Goal: Information Seeking & Learning: Find specific fact

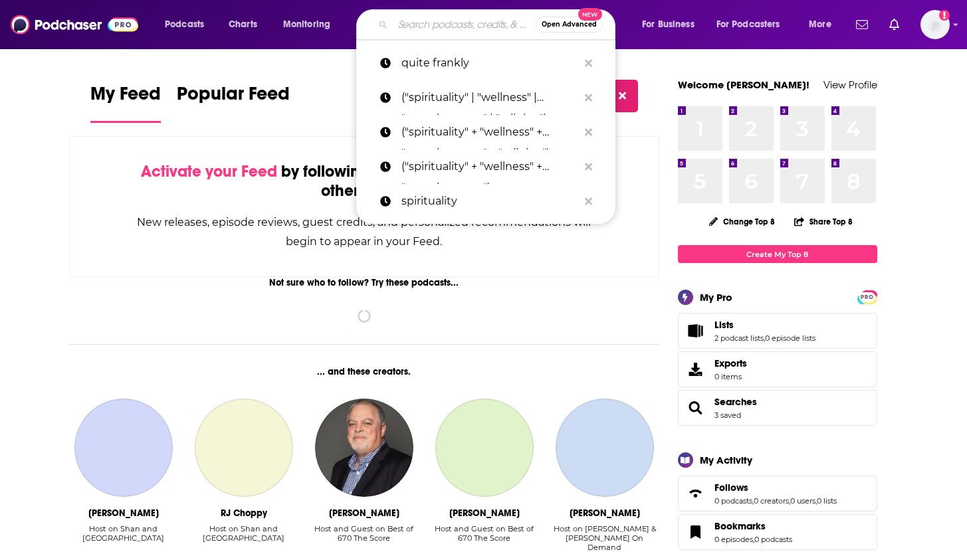
click at [425, 25] on input "Search podcasts, credits, & more..." at bounding box center [464, 24] width 143 height 21
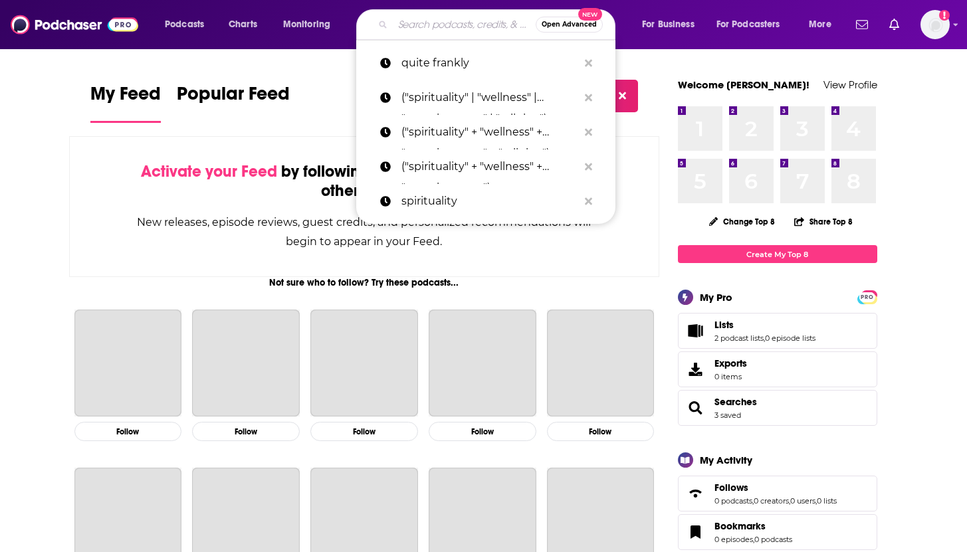
paste input "[PERSON_NAME] ([PERSON_NAME]) and [PERSON_NAME]"
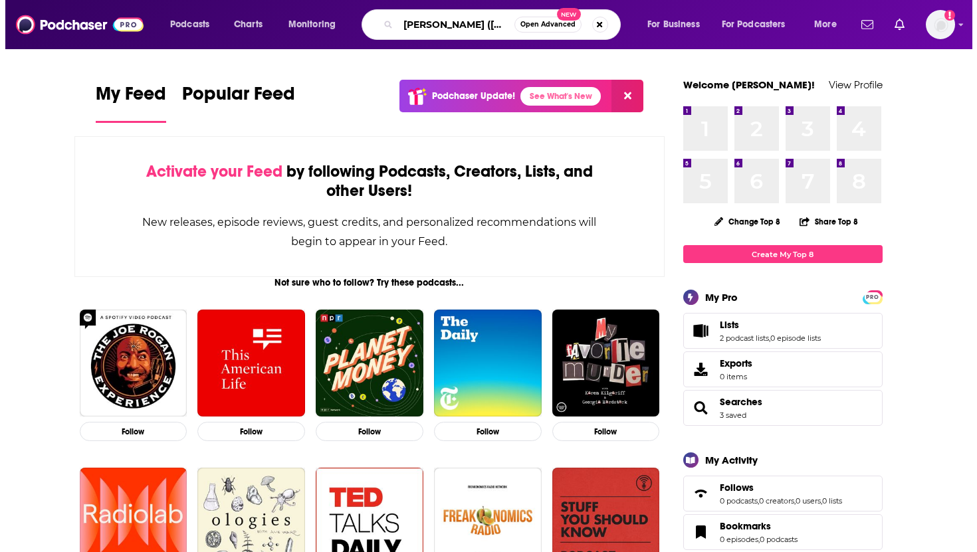
scroll to position [0, 133]
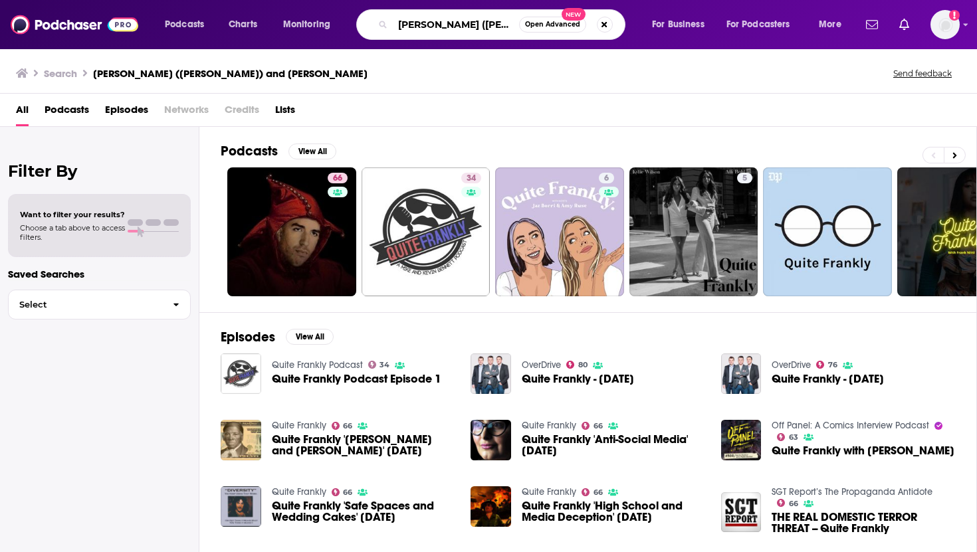
scroll to position [0, 123]
drag, startPoint x: 481, startPoint y: 24, endPoint x: 531, endPoint y: 24, distance: 49.8
click at [533, 25] on div "[PERSON_NAME] ([PERSON_NAME]) and [PERSON_NAME] Open Advanced New" at bounding box center [490, 24] width 269 height 31
click at [490, 23] on input "[PERSON_NAME] ([PERSON_NAME]) and [PERSON_NAME]" at bounding box center [456, 24] width 126 height 21
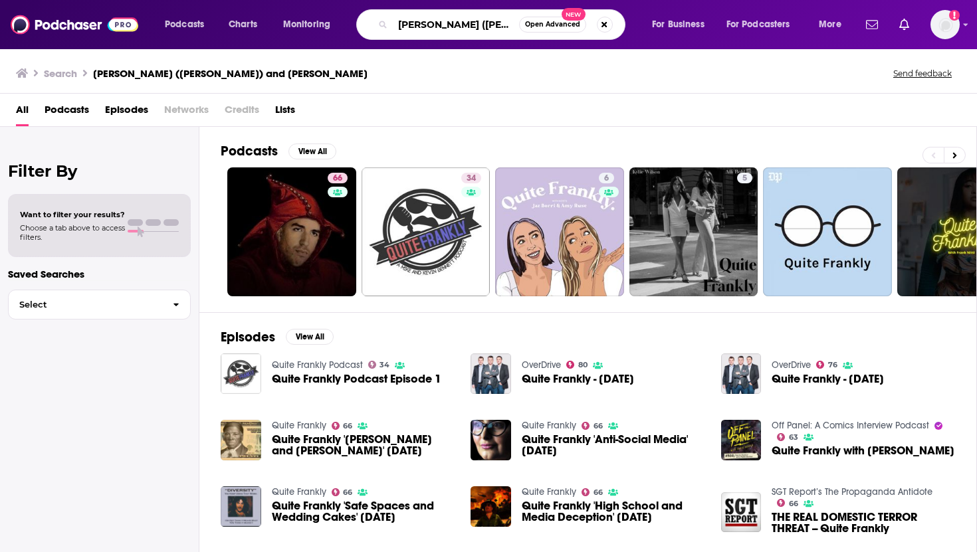
drag, startPoint x: 404, startPoint y: 26, endPoint x: 78, endPoint y: -18, distance: 328.5
click at [78, 0] on html "Podcasts Charts Monitoring [PERSON_NAME] ([PERSON_NAME]) and [PERSON_NAME] Open…" at bounding box center [488, 276] width 977 height 552
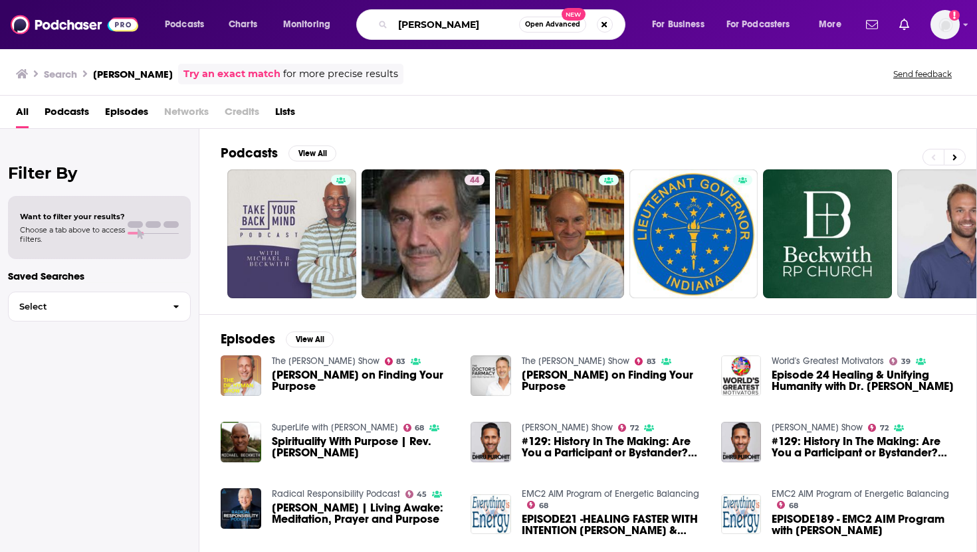
click at [518, 19] on input "[PERSON_NAME]" at bounding box center [456, 24] width 126 height 21
click at [514, 4] on div "Podcasts Charts Monitoring [PERSON_NAME] Open Advanced New For Business For Pod…" at bounding box center [488, 24] width 977 height 49
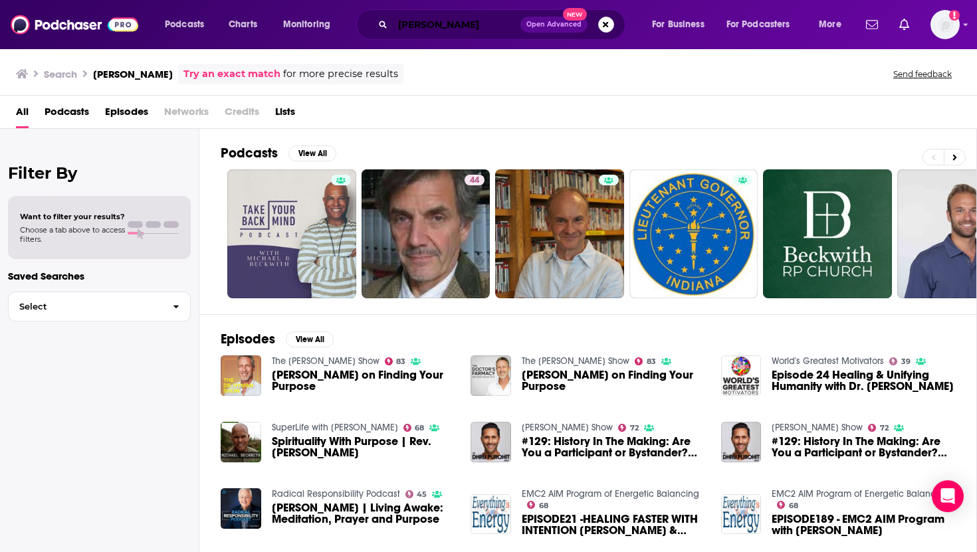
click at [511, 18] on input "[PERSON_NAME]" at bounding box center [457, 24] width 128 height 21
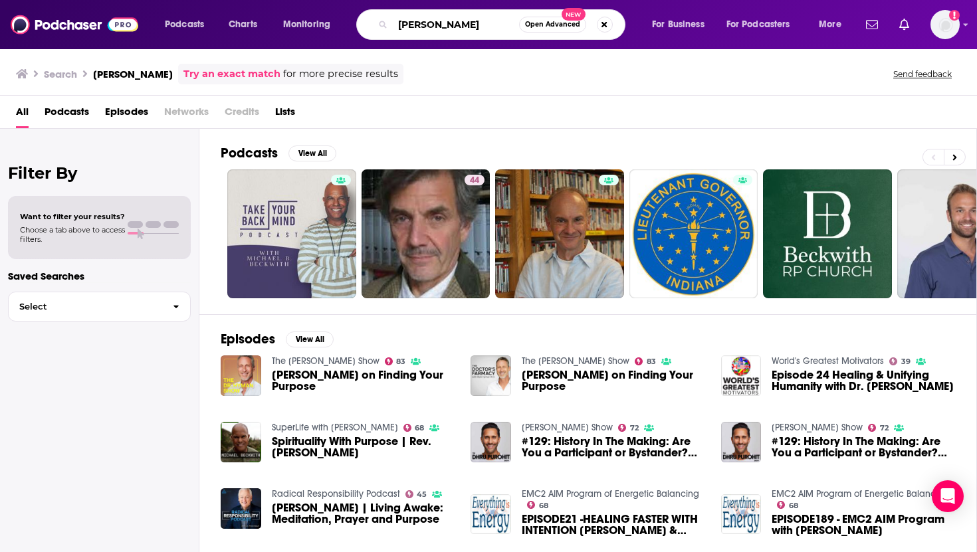
click at [513, 25] on input "[PERSON_NAME]" at bounding box center [456, 24] width 126 height 21
type input "[PERSON_NAME] quite frnakly"
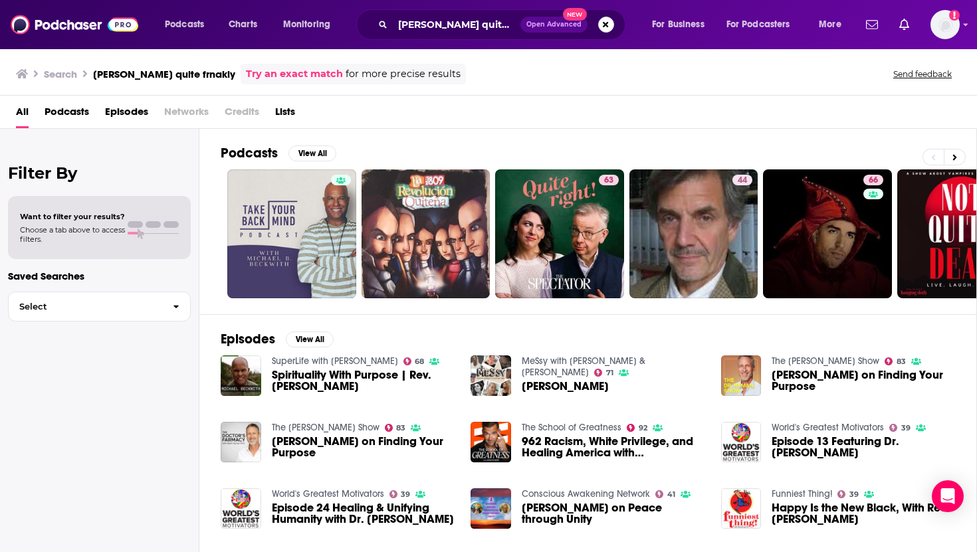
click at [323, 377] on span "Spirituality With Purpose | Rev. [PERSON_NAME]" at bounding box center [363, 380] width 183 height 23
